Goal: Download file/media

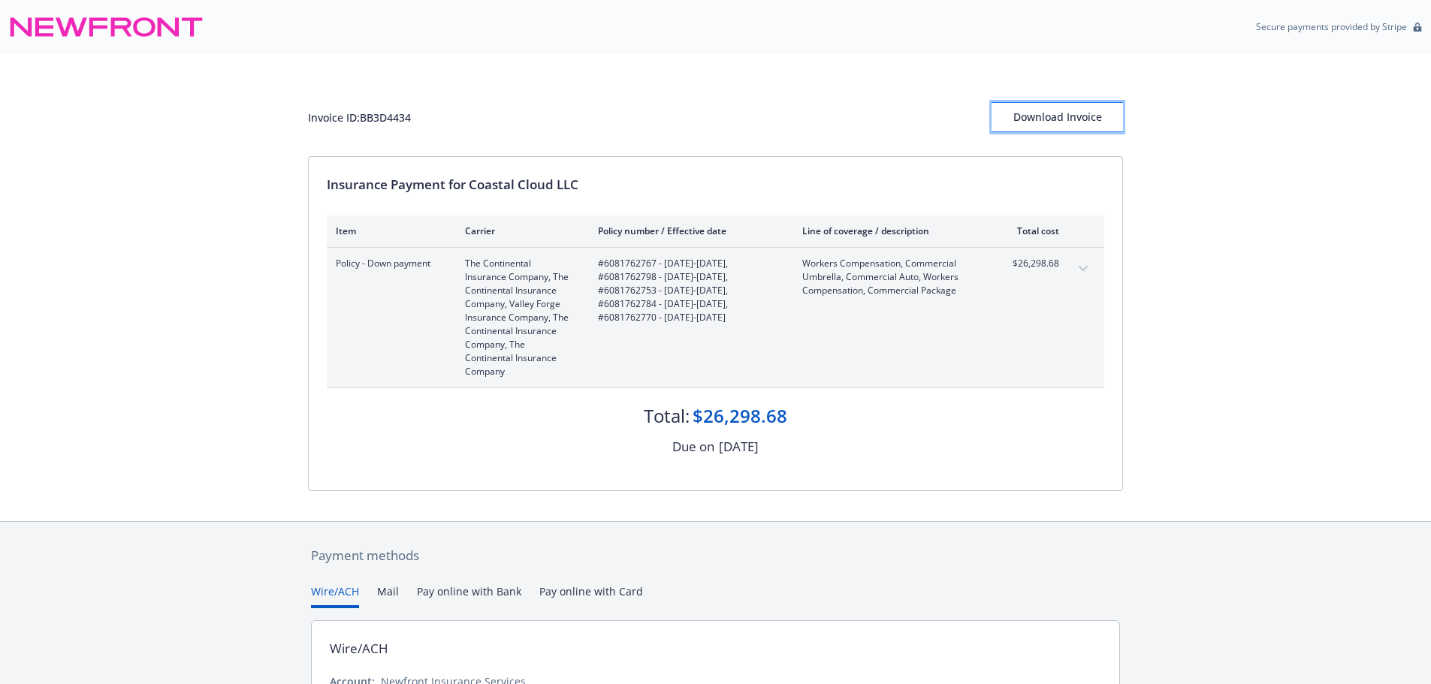
click at [1074, 118] on div "Download Invoice" at bounding box center [1057, 117] width 131 height 29
